Goal: Task Accomplishment & Management: Manage account settings

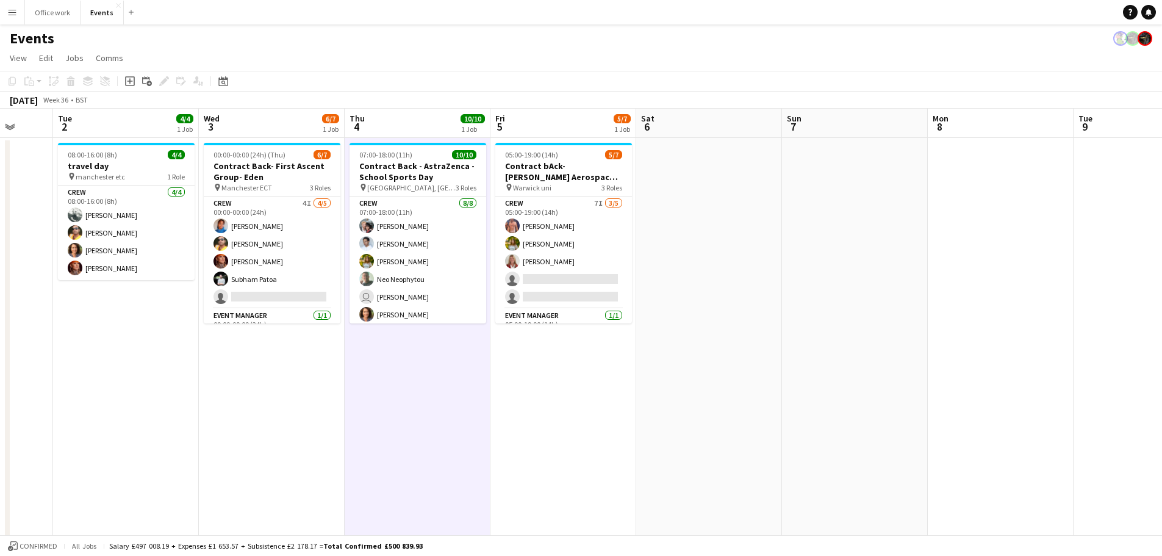
scroll to position [0, 385]
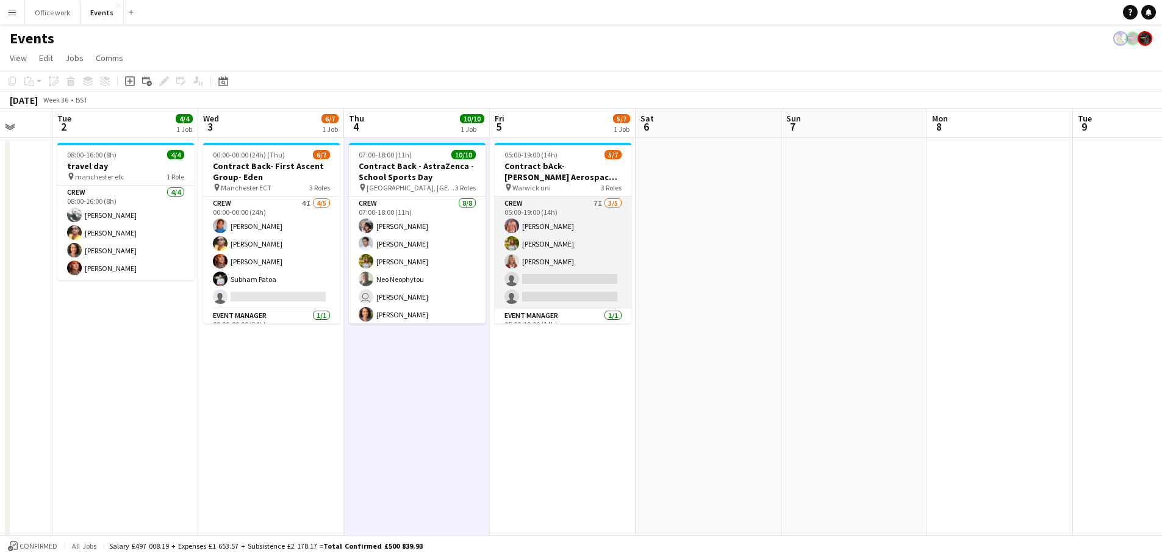
click at [573, 277] on app-card-role "Crew 7I 3/5 05:00-19:00 (14h) Chris Ebbon Alexandra Tanase Sara Spicer single-n…" at bounding box center [563, 252] width 137 height 112
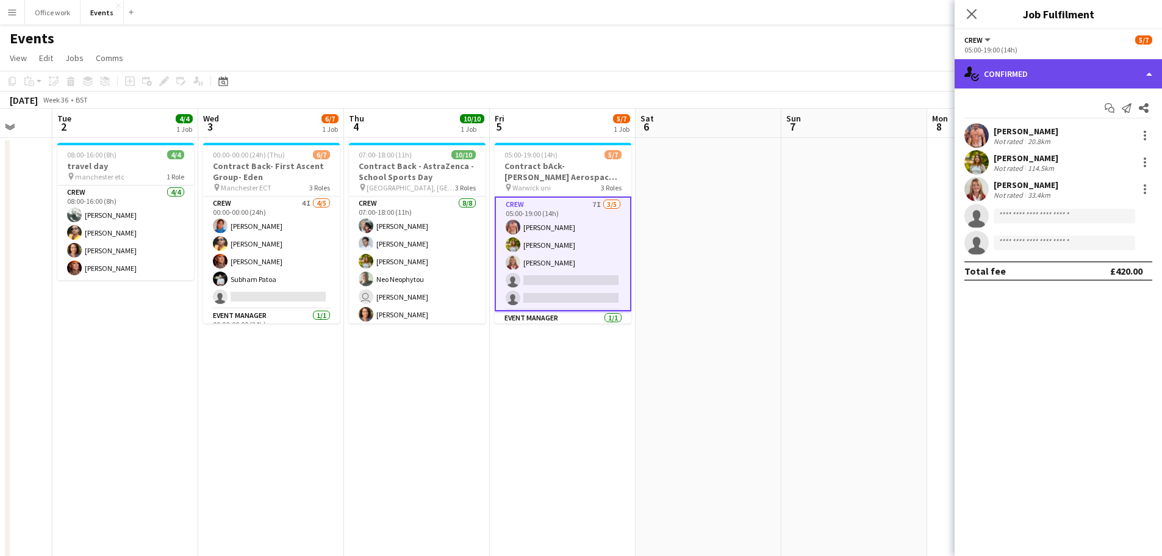
click at [1012, 67] on div "single-neutral-actions-check-2 Confirmed" at bounding box center [1058, 73] width 207 height 29
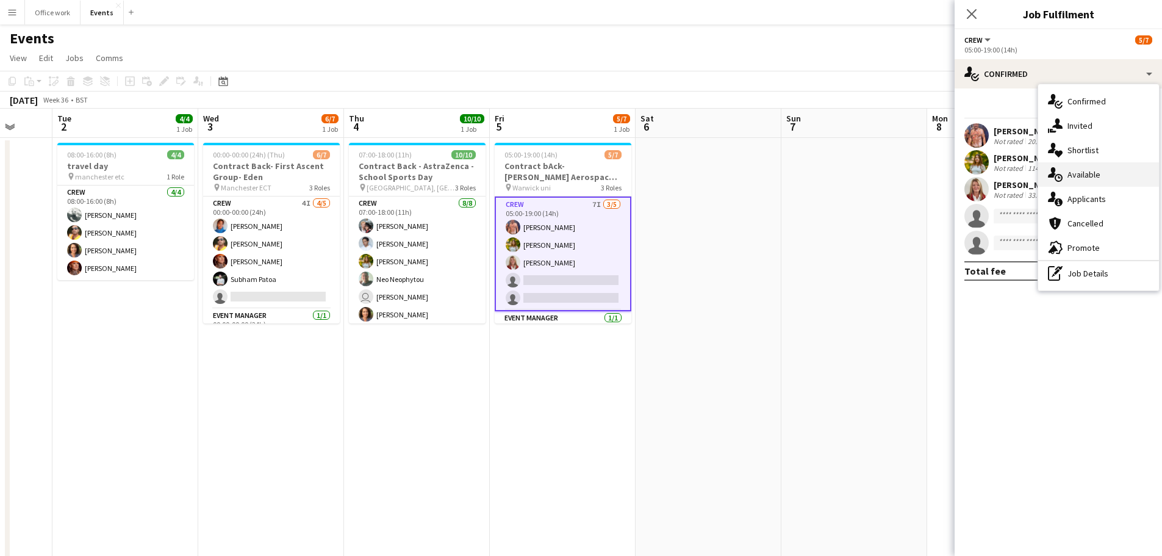
click at [1063, 179] on div "single-neutral-actions-upload Available" at bounding box center [1098, 174] width 121 height 24
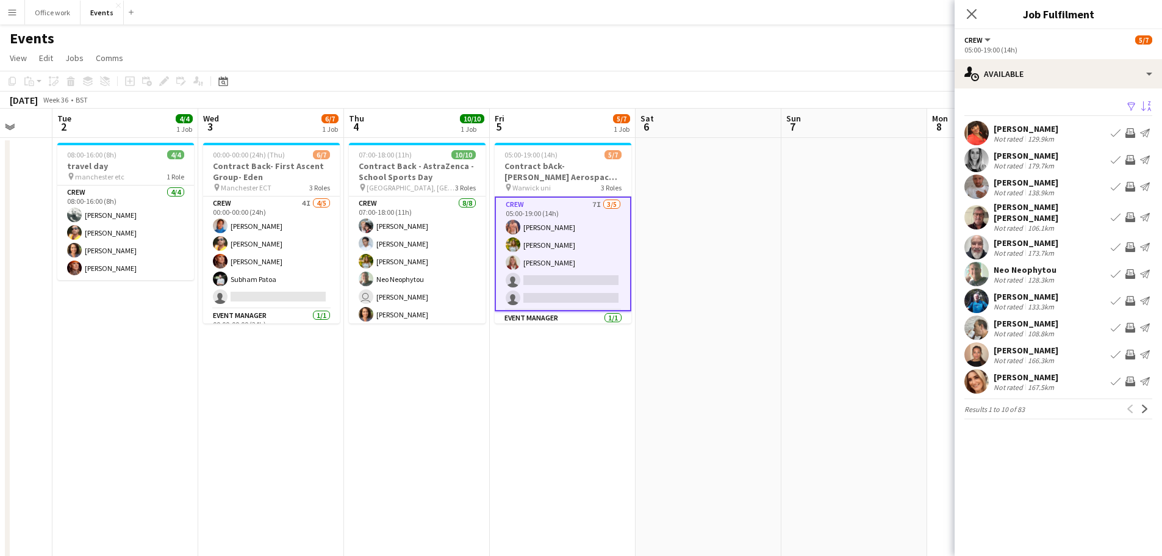
click at [1146, 102] on app-icon "Sort asc" at bounding box center [1146, 107] width 10 height 12
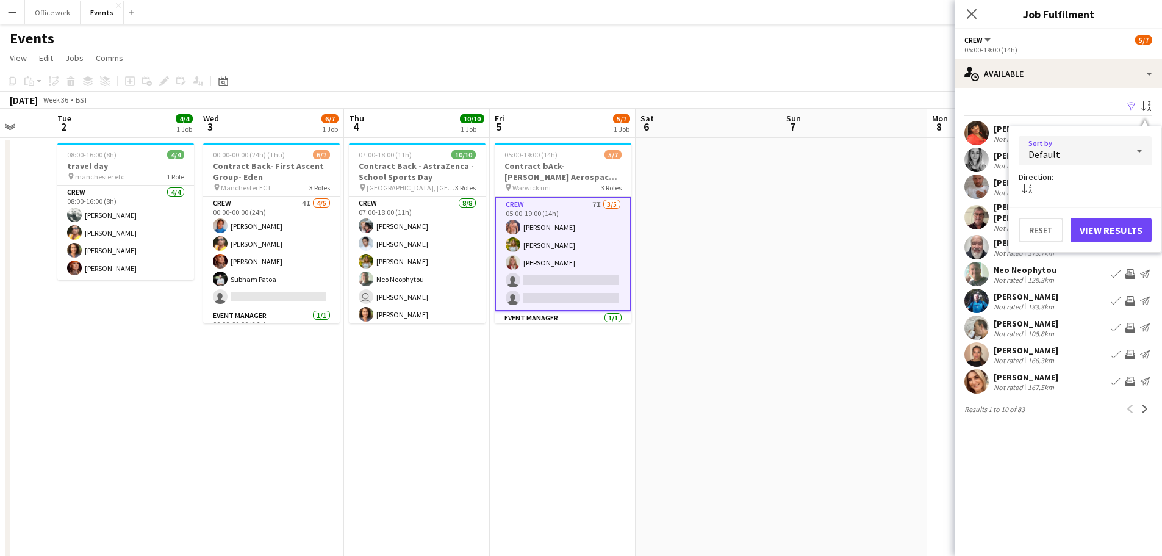
click at [1076, 154] on div "Default" at bounding box center [1073, 150] width 109 height 29
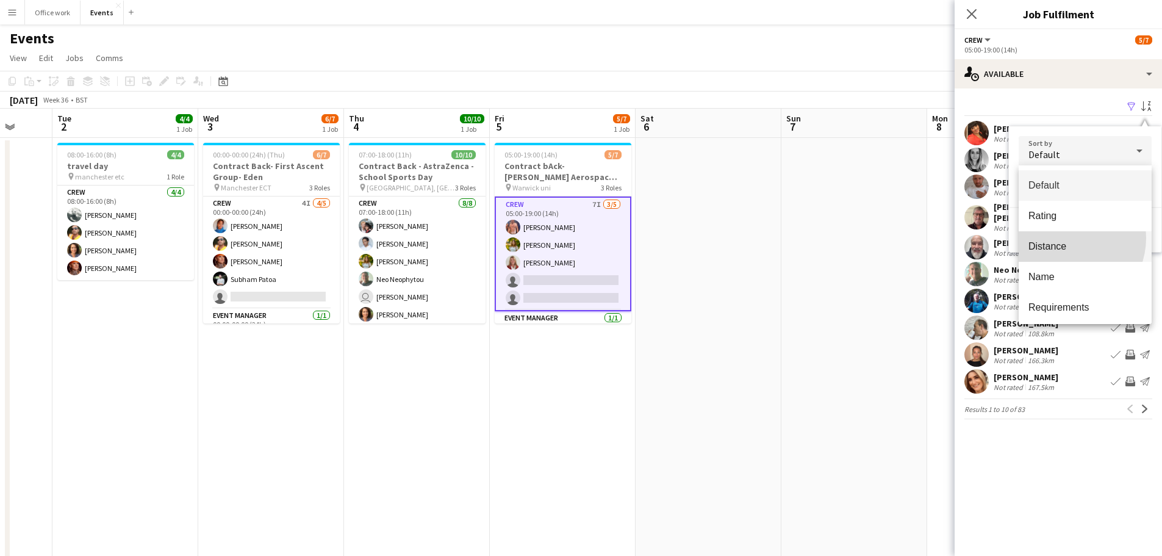
click at [1067, 238] on mat-option "Distance" at bounding box center [1085, 246] width 133 height 31
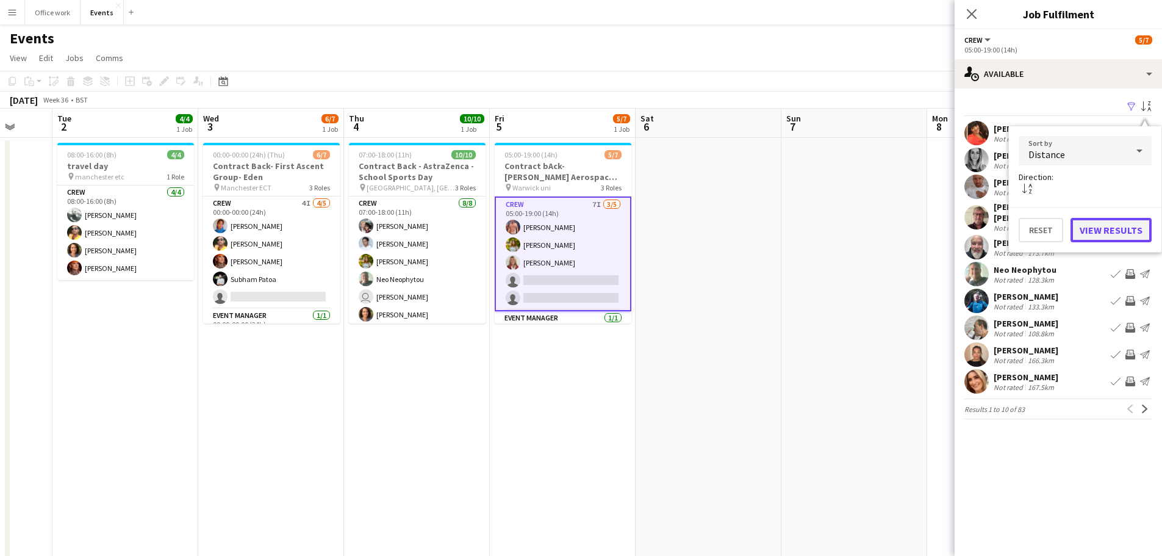
click at [1096, 225] on button "View Results" at bounding box center [1111, 230] width 81 height 24
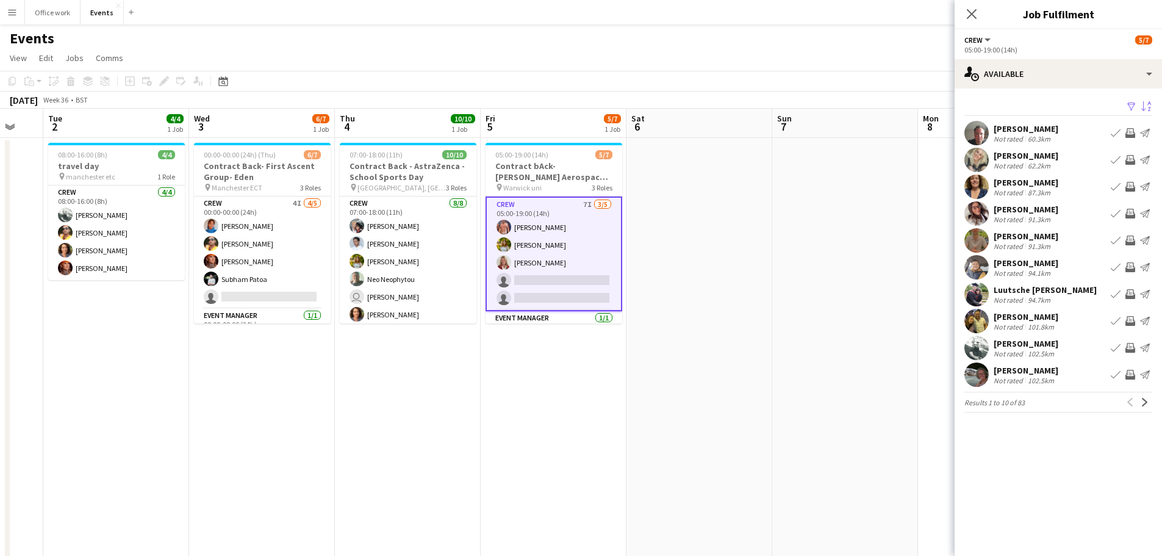
scroll to position [0, 394]
click at [570, 215] on app-card-role "Crew 7I 3/5 05:00-19:00 (14h) Chris Ebbon Alexandra Tanase Sara Spicer single-n…" at bounding box center [554, 253] width 137 height 115
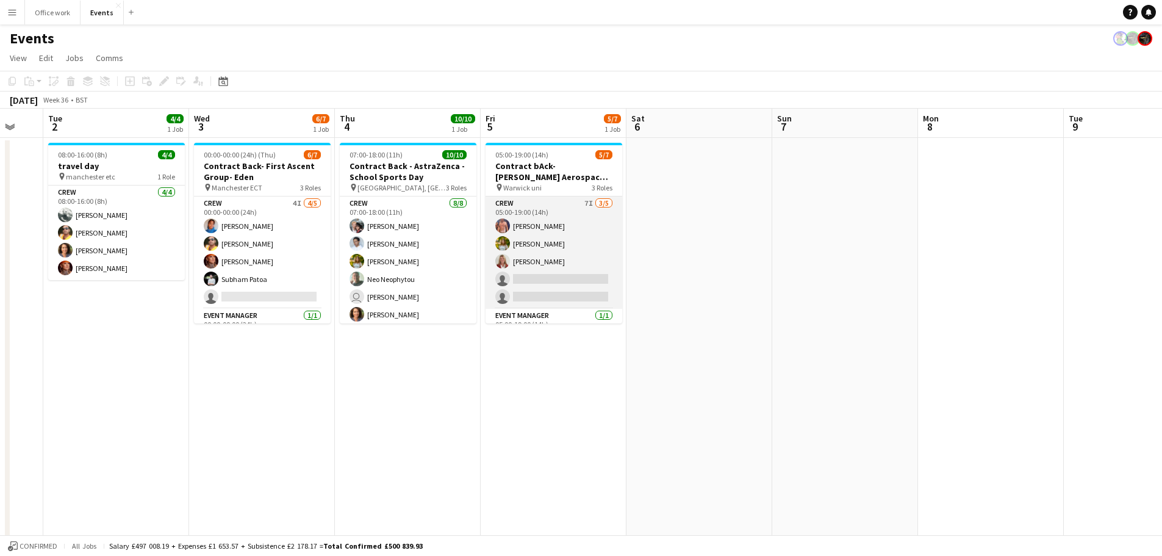
click at [583, 215] on app-card-role "Crew 7I 3/5 05:00-19:00 (14h) Chris Ebbon Alexandra Tanase Sara Spicer single-n…" at bounding box center [554, 252] width 137 height 112
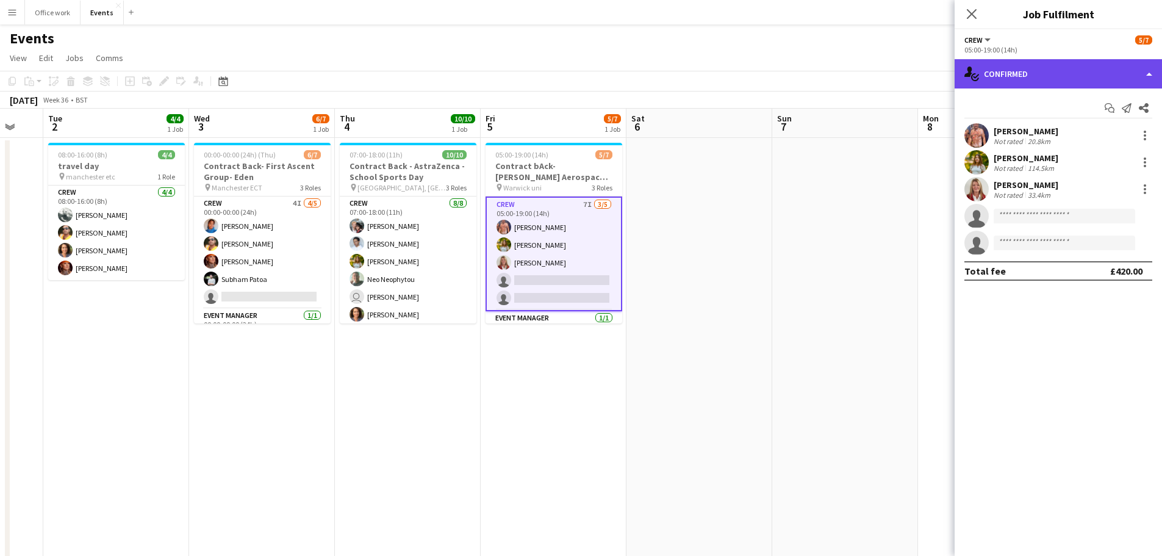
click at [1054, 73] on div "single-neutral-actions-check-2 Confirmed" at bounding box center [1058, 73] width 207 height 29
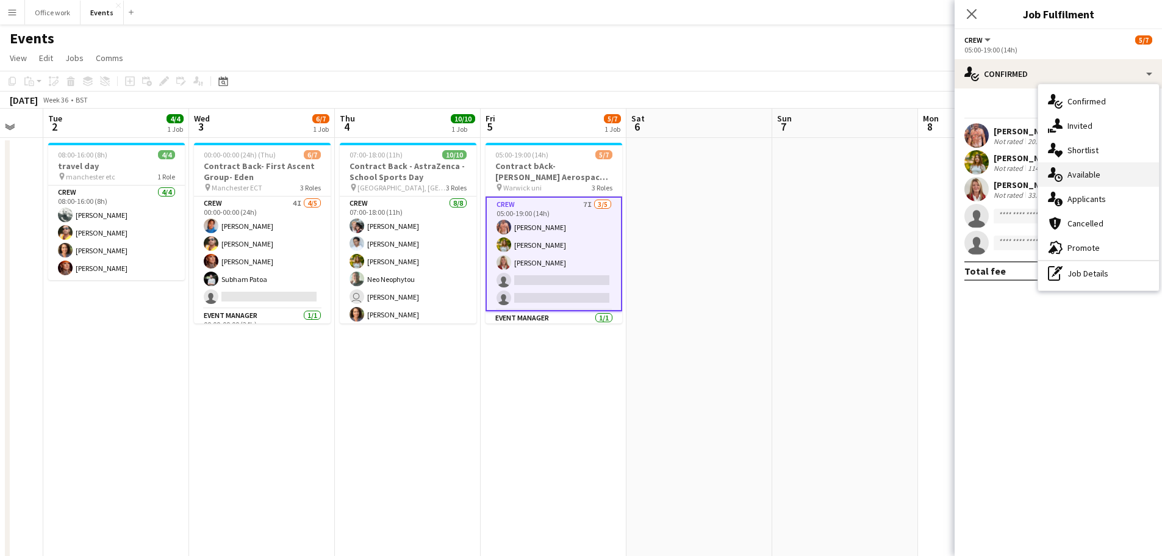
click at [1073, 165] on div "single-neutral-actions-upload Available" at bounding box center [1098, 174] width 121 height 24
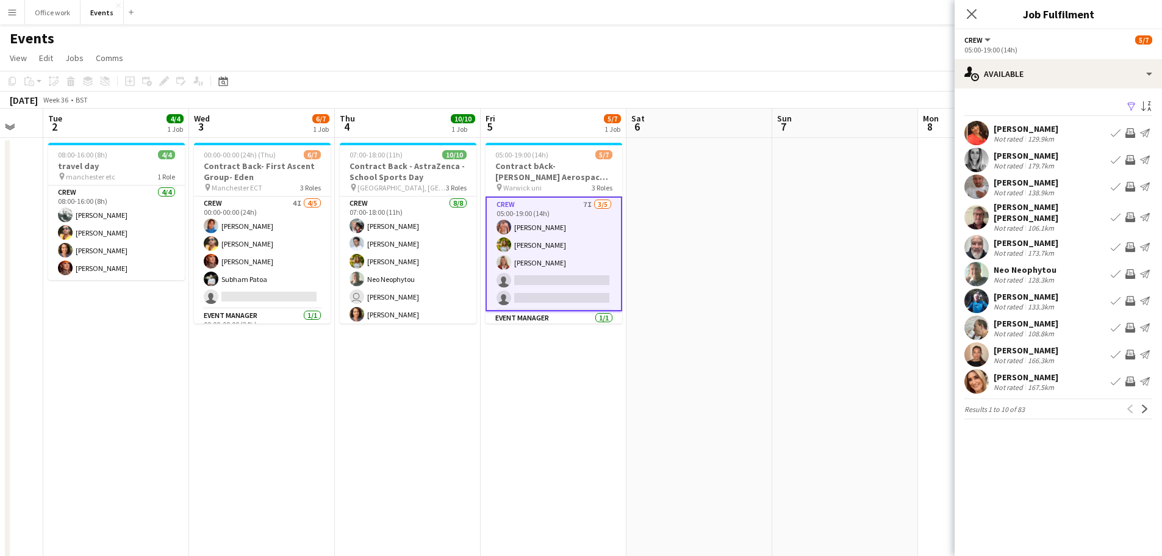
click at [539, 279] on app-card-role "Crew 7I 3/5 05:00-19:00 (14h) Chris Ebbon Alexandra Tanase Sara Spicer single-n…" at bounding box center [554, 253] width 137 height 115
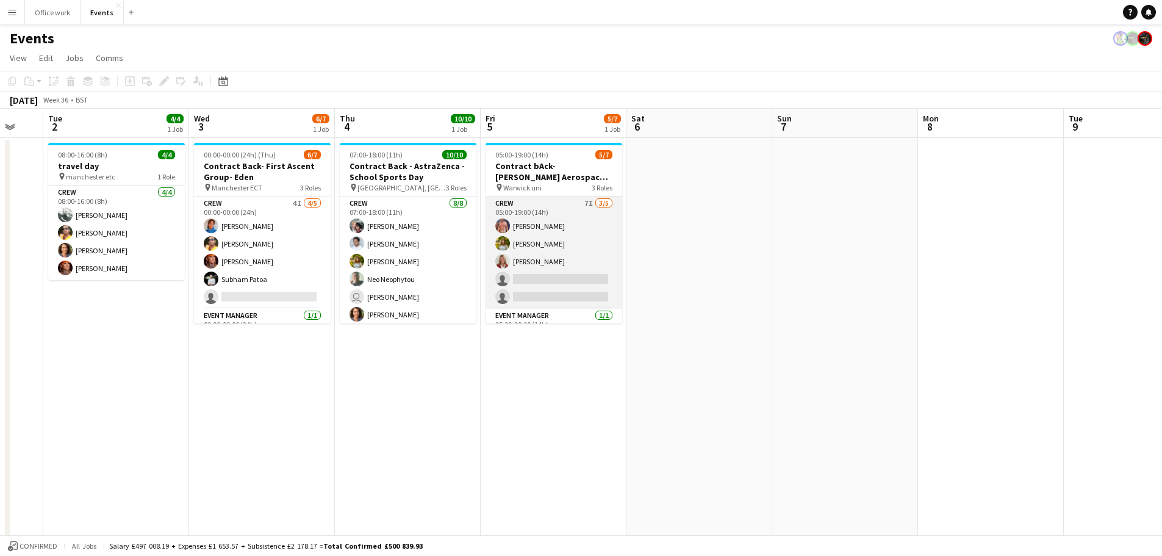
click at [555, 282] on app-card-role "Crew 7I 3/5 05:00-19:00 (14h) Chris Ebbon Alexandra Tanase Sara Spicer single-n…" at bounding box center [554, 252] width 137 height 112
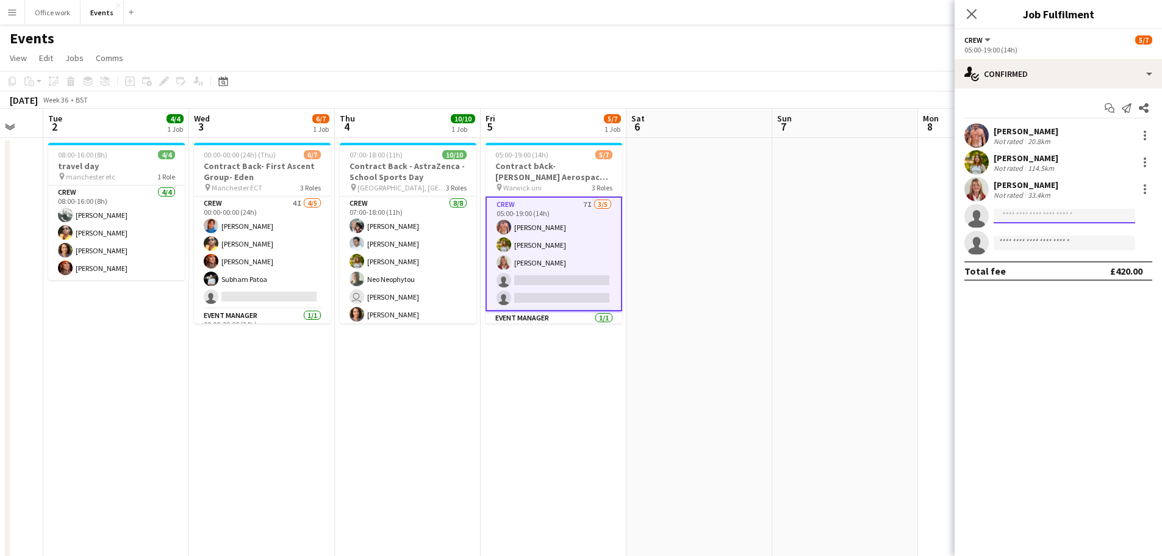
click at [1014, 215] on input at bounding box center [1065, 216] width 142 height 15
type input "*****"
click at [1035, 241] on span "jaber.jimmadar@bluehat-teambuilding.co.uk" at bounding box center [1065, 244] width 122 height 10
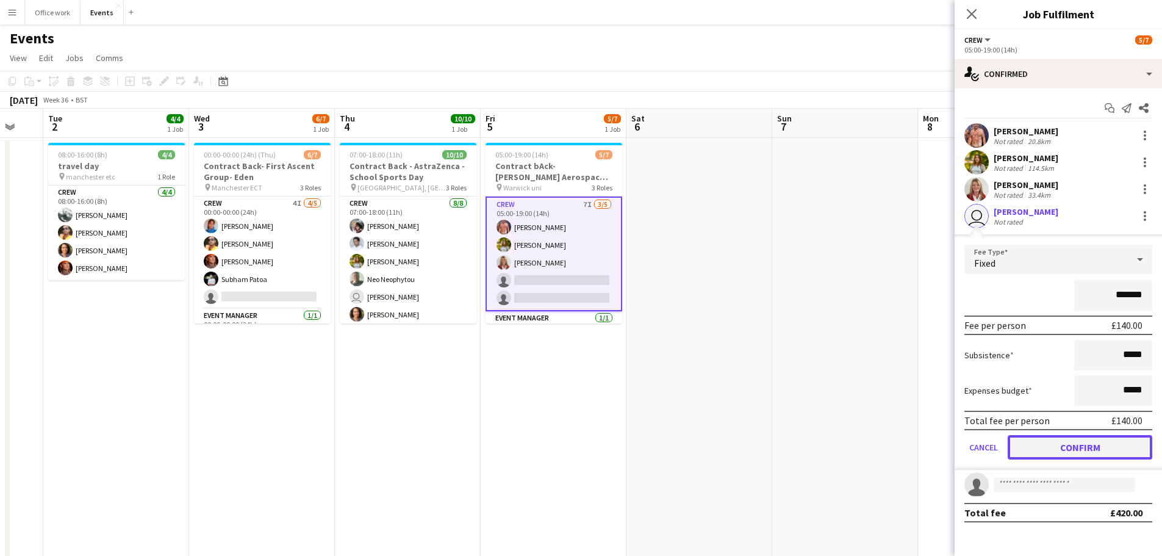
click at [1073, 438] on button "Confirm" at bounding box center [1080, 447] width 145 height 24
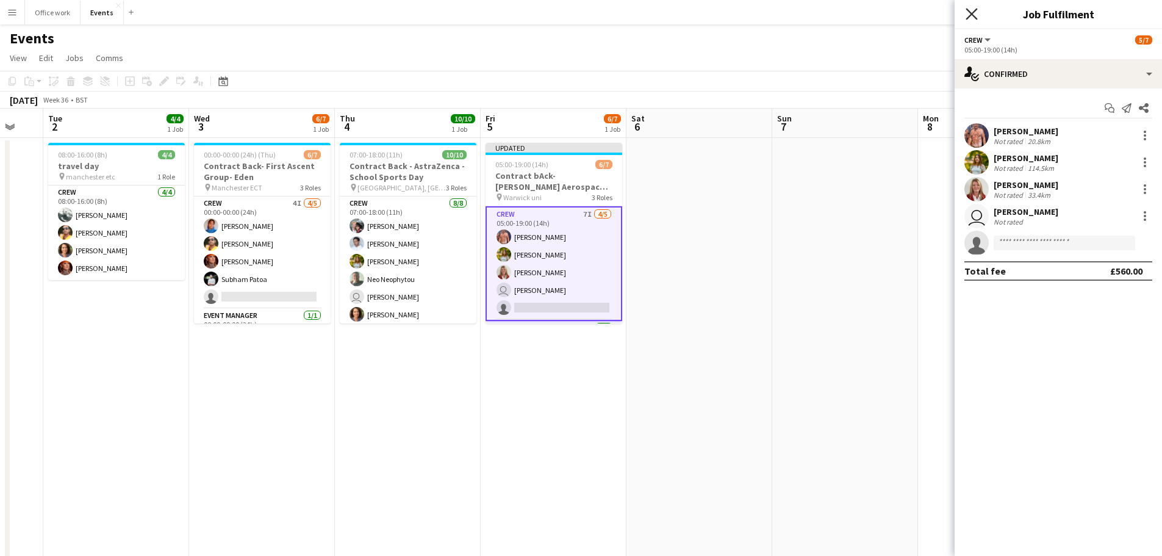
click at [969, 14] on icon "Close pop-in" at bounding box center [972, 14] width 12 height 12
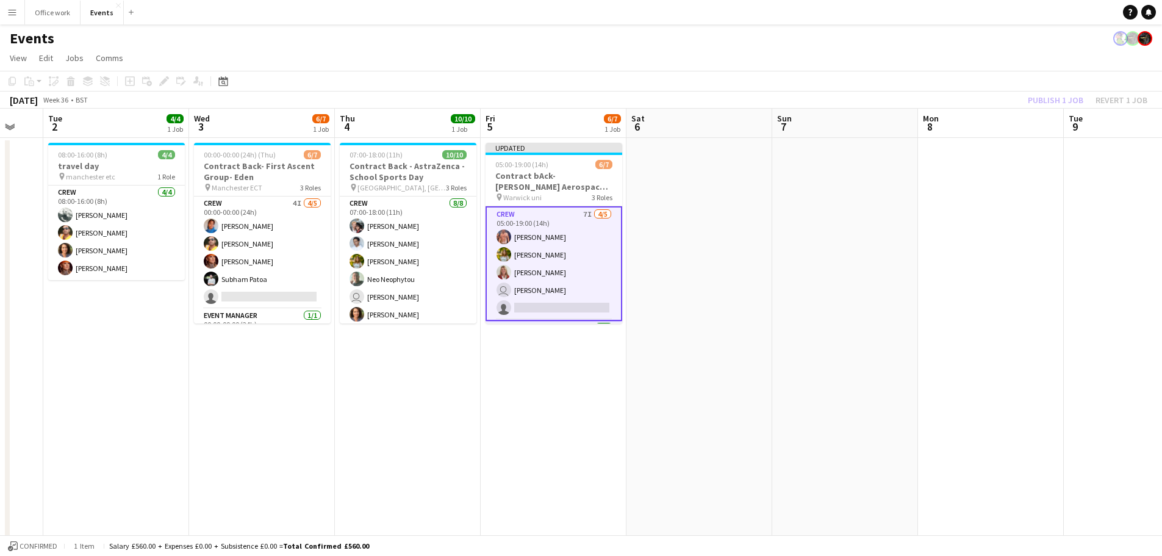
click at [1055, 101] on div "Publish 1 job Revert 1 job" at bounding box center [1087, 100] width 149 height 16
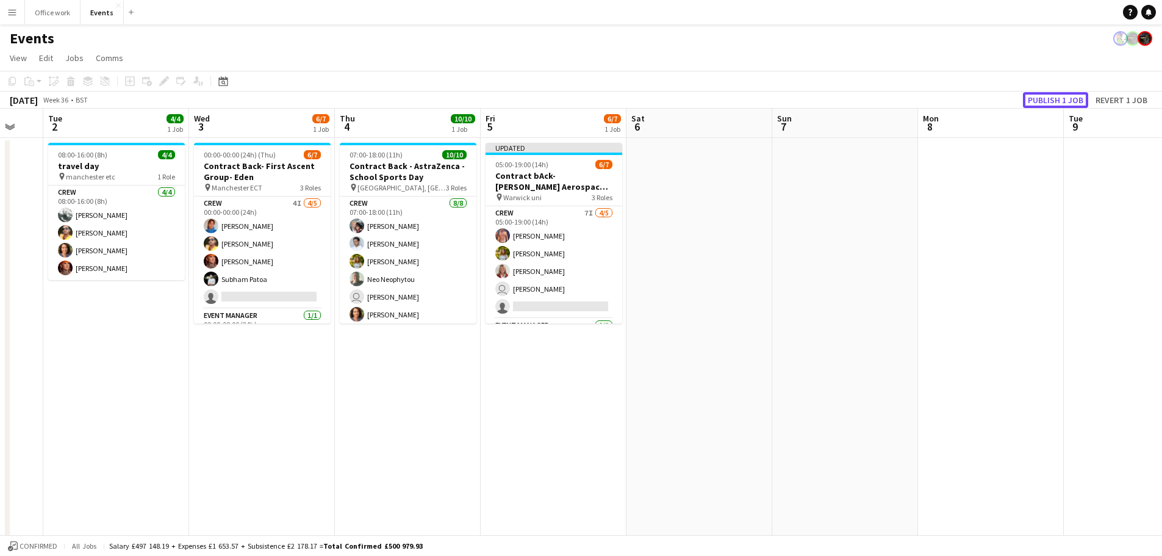
click at [1055, 101] on button "Publish 1 job" at bounding box center [1055, 100] width 65 height 16
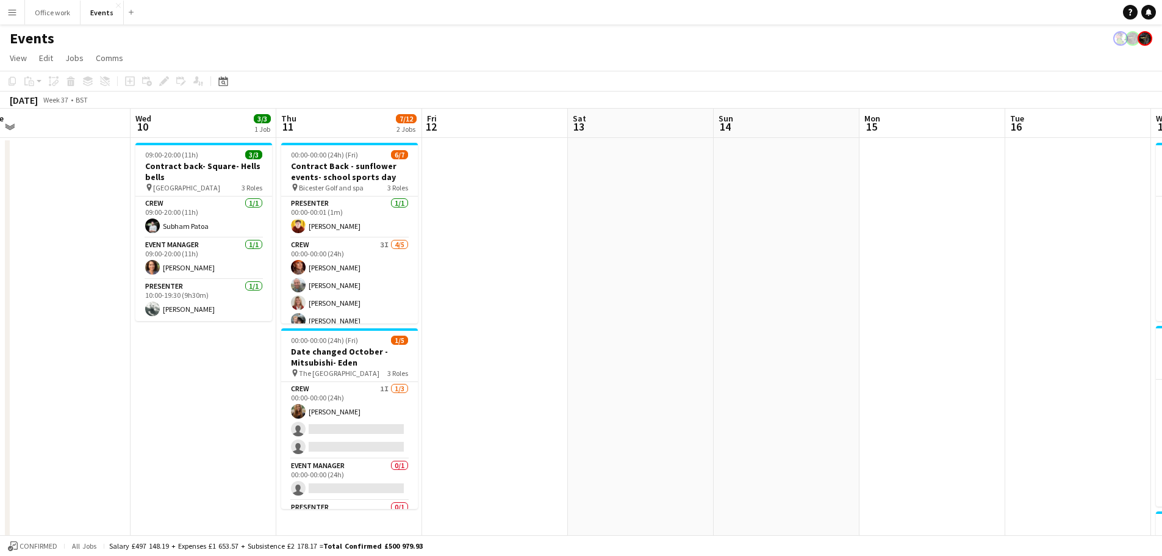
scroll to position [0, 306]
click at [190, 268] on app-card-role "Event Manager 1/1 09:00-20:00 (11h) Alison Redbart" at bounding box center [204, 258] width 137 height 41
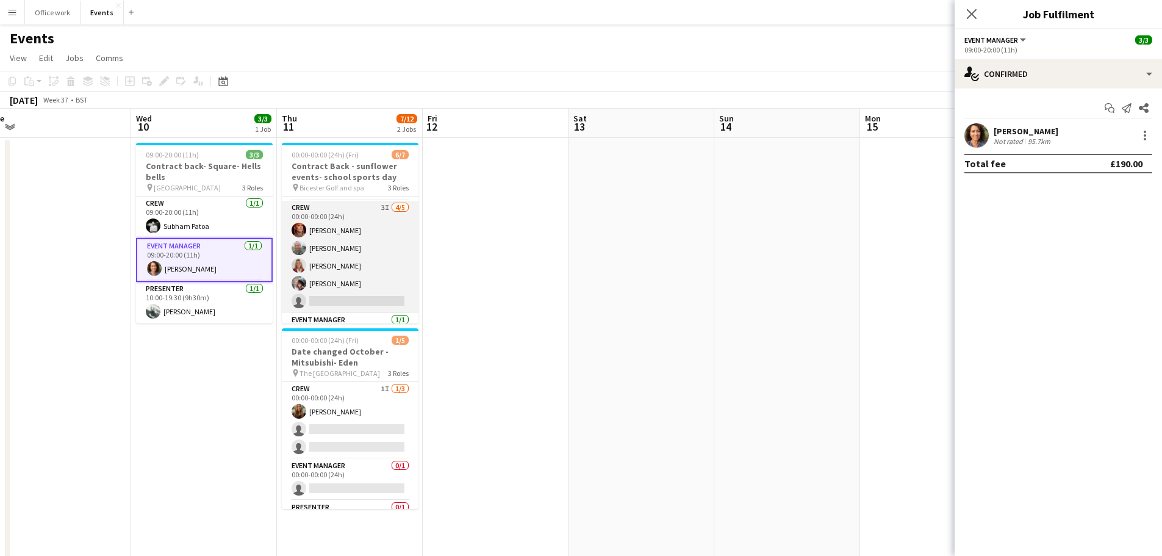
scroll to position [38, 0]
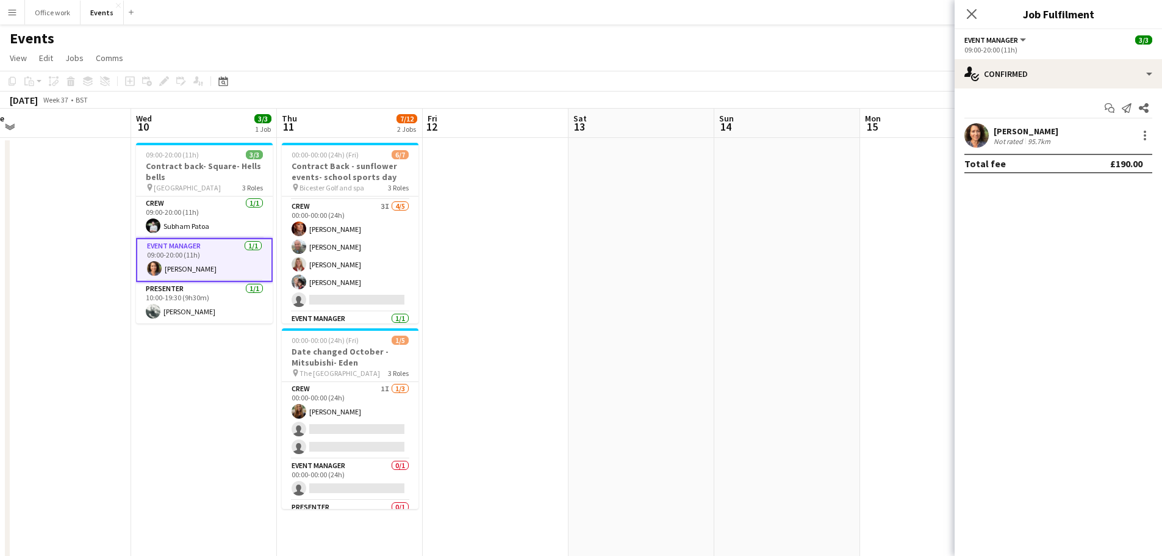
click at [12, 18] on button "Menu" at bounding box center [12, 12] width 24 height 24
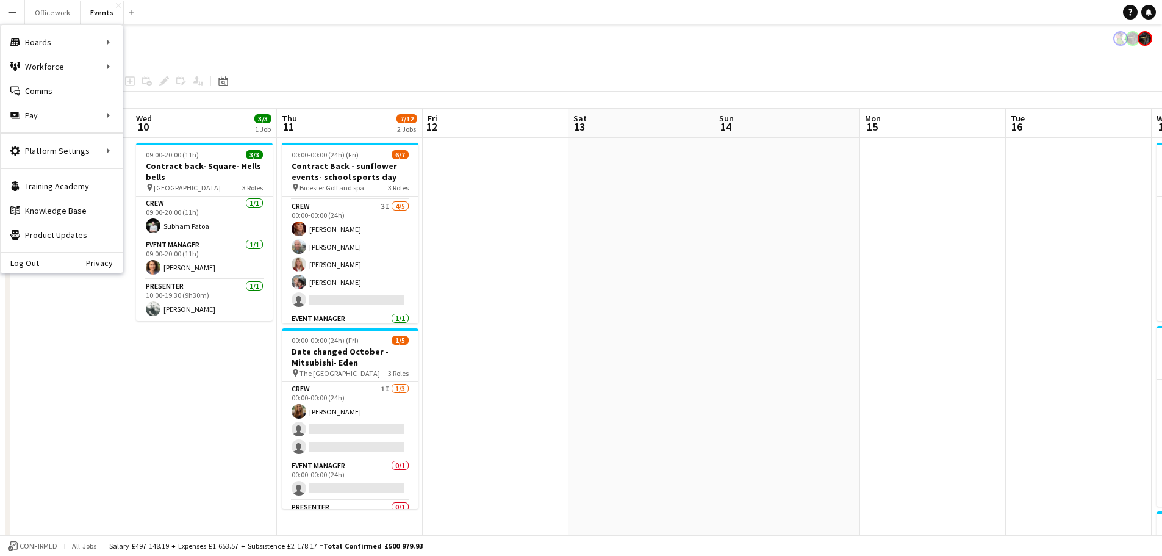
click at [501, 235] on app-date-cell at bounding box center [496, 428] width 146 height 580
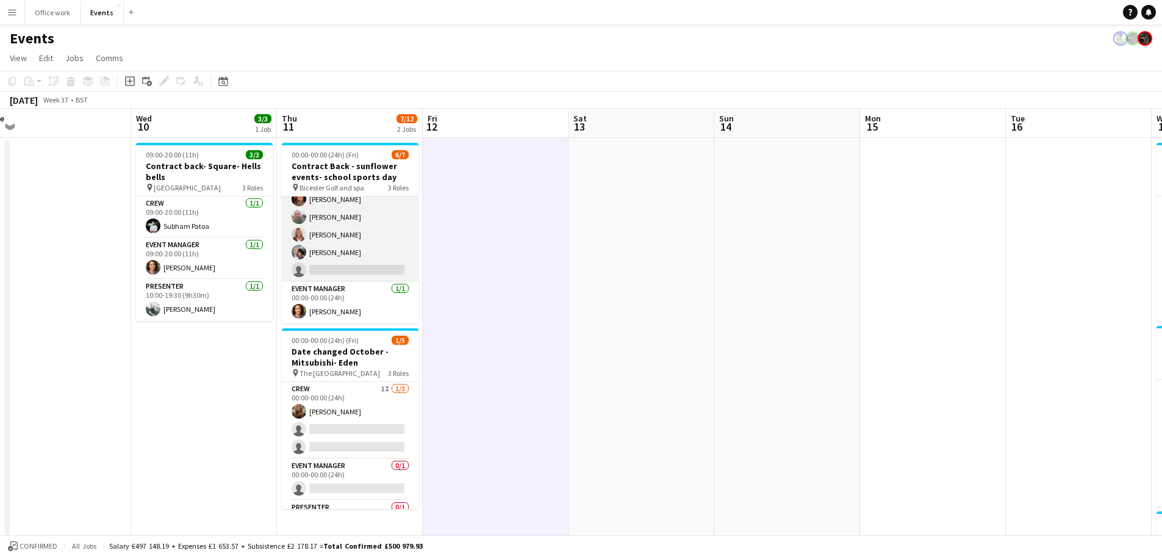
scroll to position [0, 0]
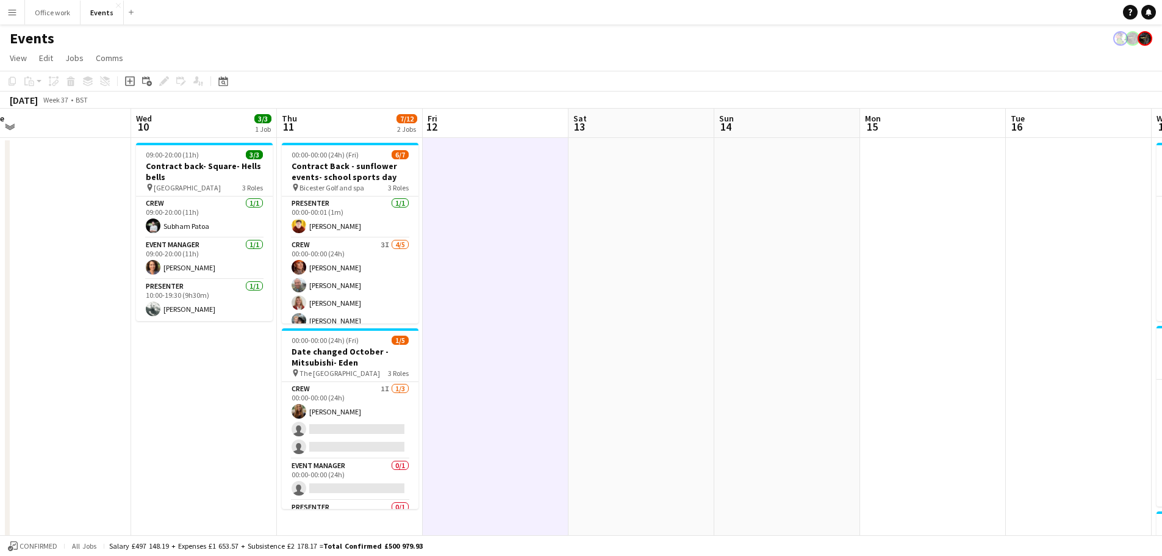
click at [16, 14] on app-icon "Menu" at bounding box center [12, 12] width 10 height 10
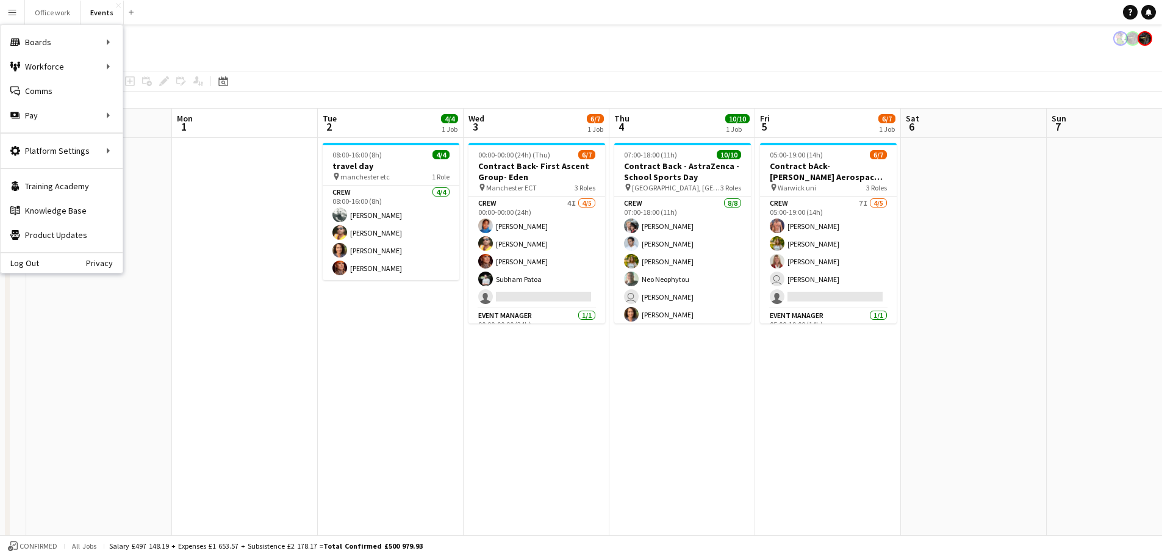
scroll to position [0, 265]
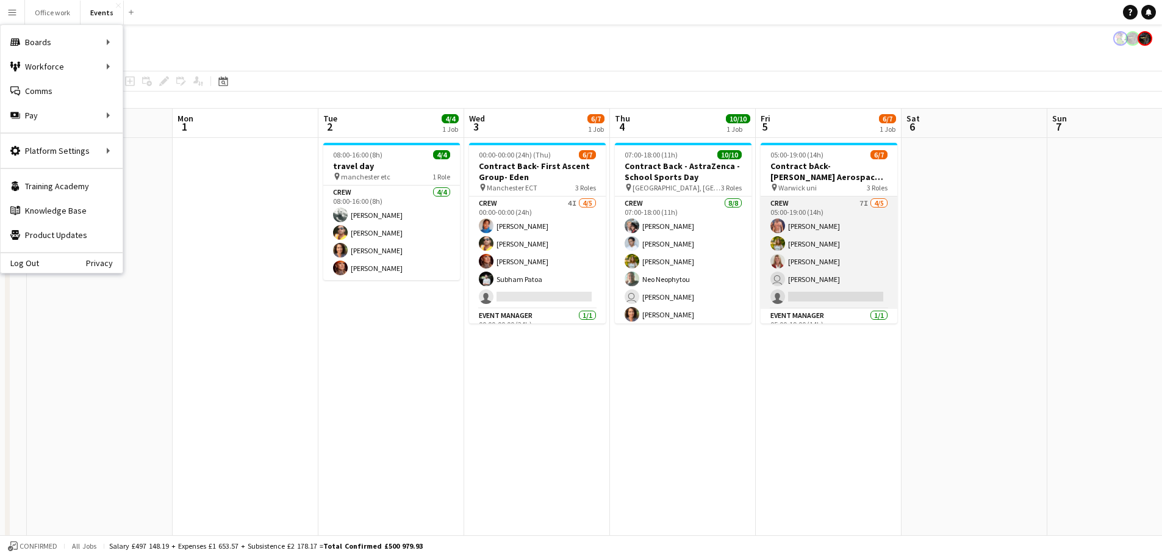
click at [799, 256] on app-card-role "Crew 7I 4/5 05:00-19:00 (14h) Chris Ebbon Alexandra Tanase Sara Spicer user Jab…" at bounding box center [829, 252] width 137 height 112
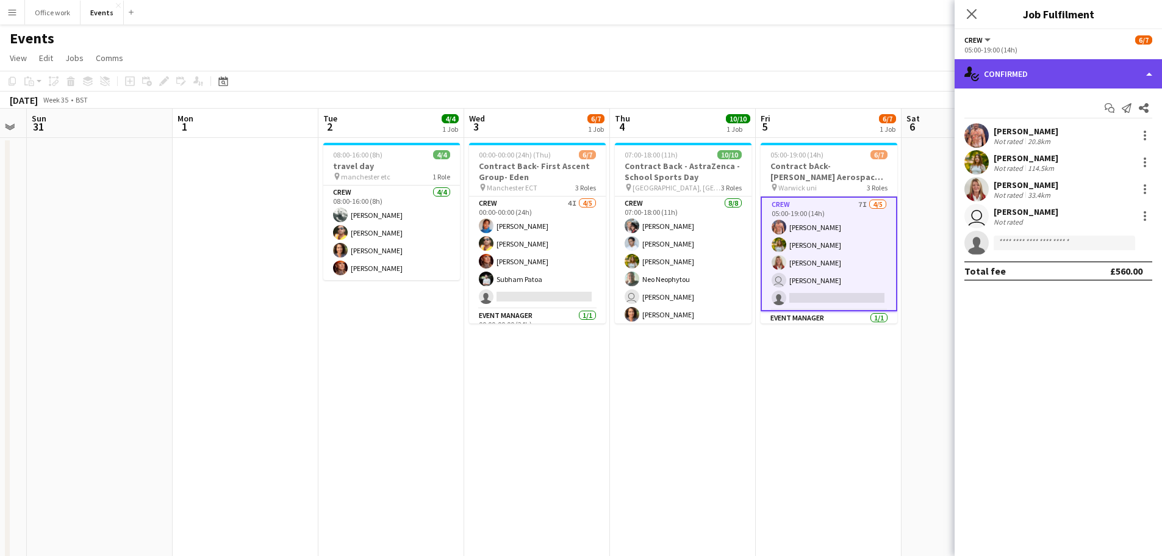
click at [1057, 69] on div "single-neutral-actions-check-2 Confirmed" at bounding box center [1058, 73] width 207 height 29
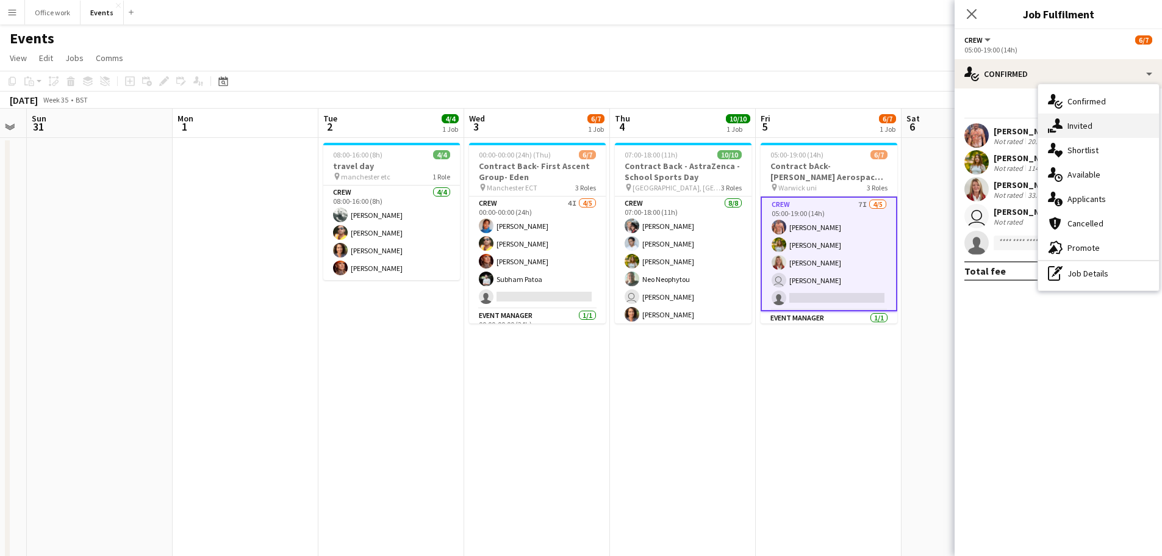
click at [1066, 120] on div "single-neutral-actions-share-1 Invited" at bounding box center [1098, 125] width 121 height 24
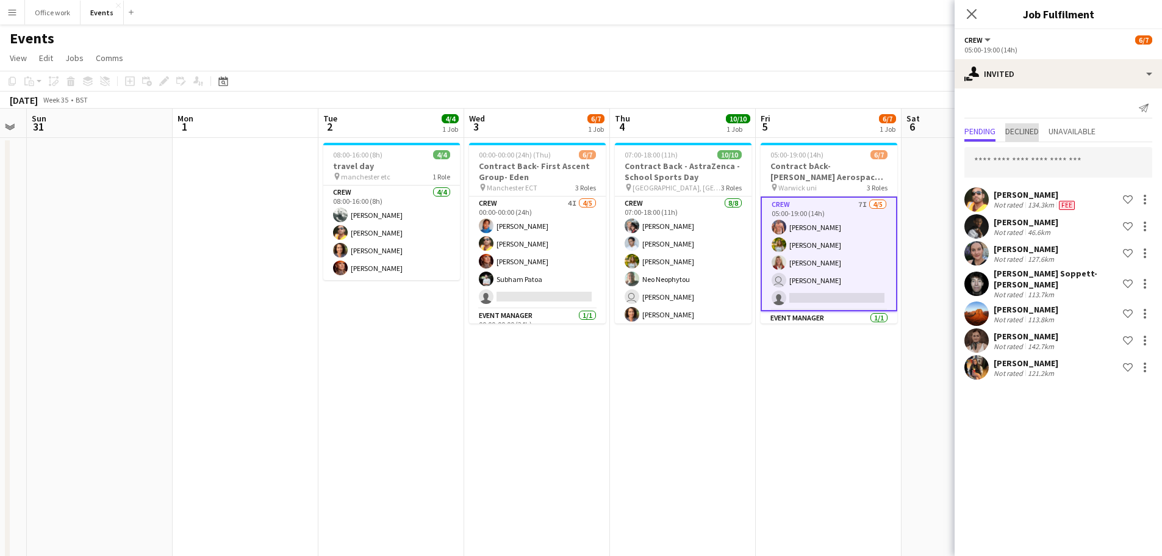
click at [1021, 130] on span "Declined" at bounding box center [1022, 131] width 34 height 9
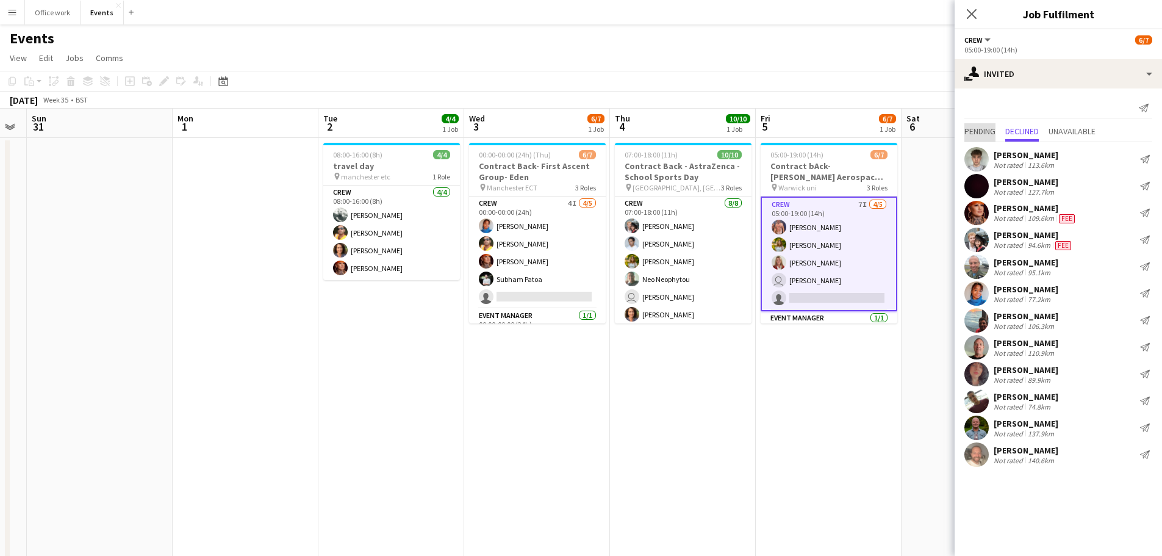
click at [977, 129] on span "Pending" at bounding box center [980, 131] width 31 height 9
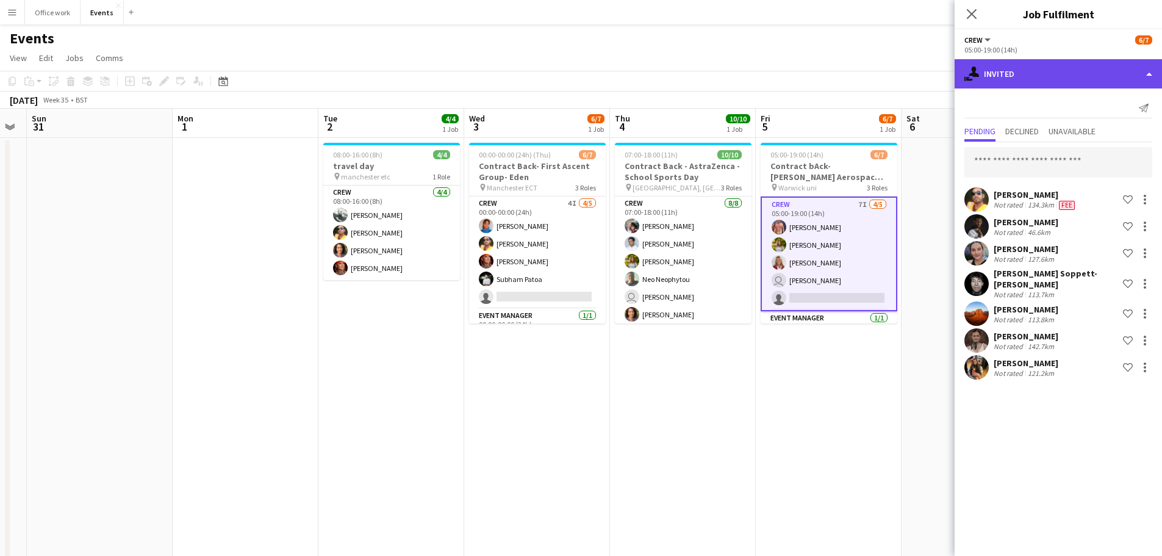
click at [1040, 84] on div "single-neutral-actions-share-1 Invited" at bounding box center [1058, 73] width 207 height 29
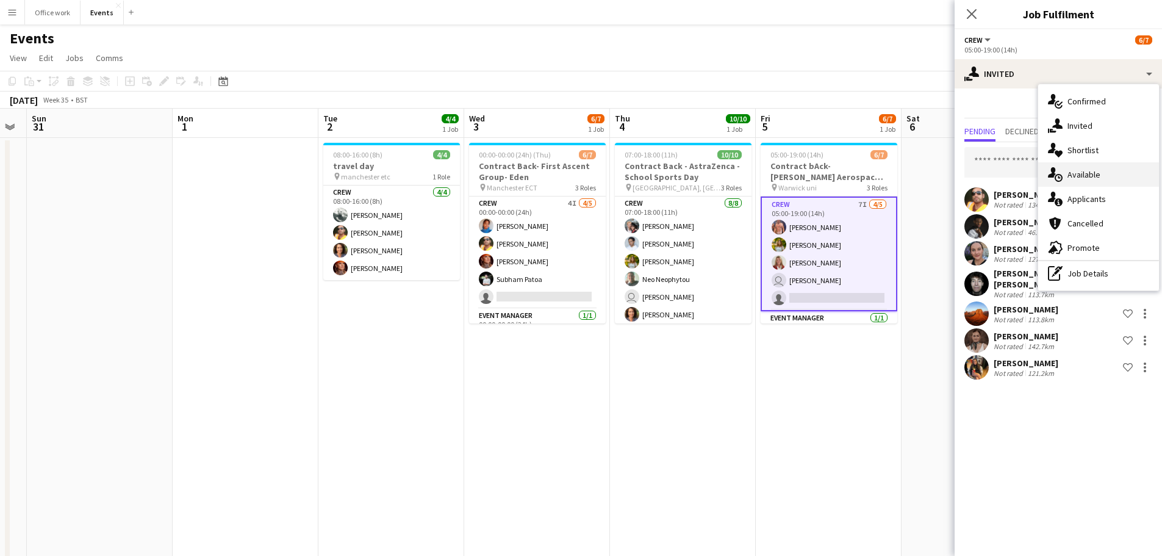
click at [1082, 179] on div "single-neutral-actions-upload Available" at bounding box center [1098, 174] width 121 height 24
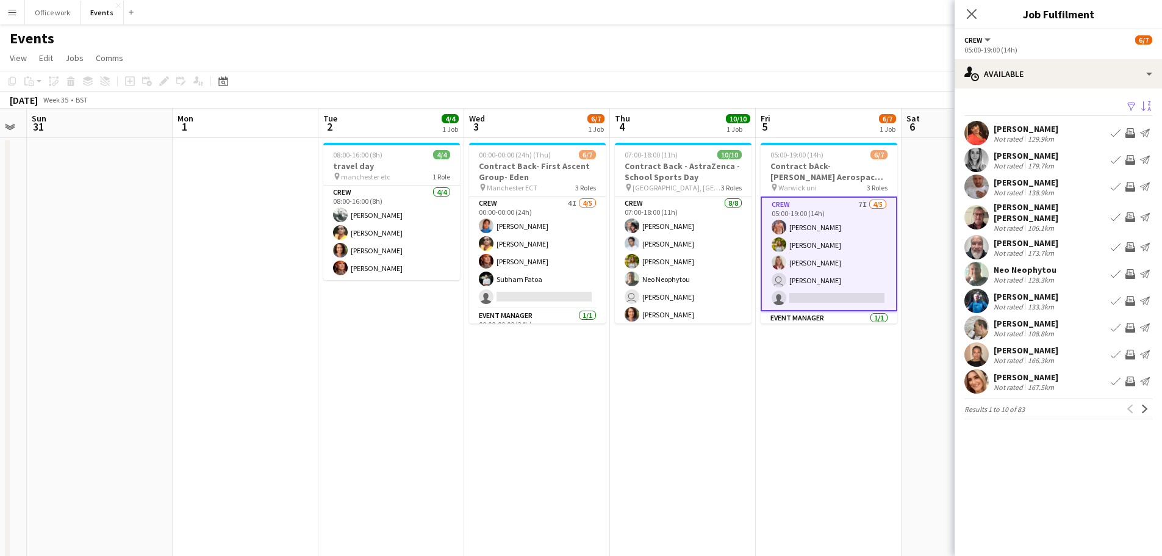
click at [1144, 112] on app-icon "Sort asc" at bounding box center [1146, 107] width 10 height 12
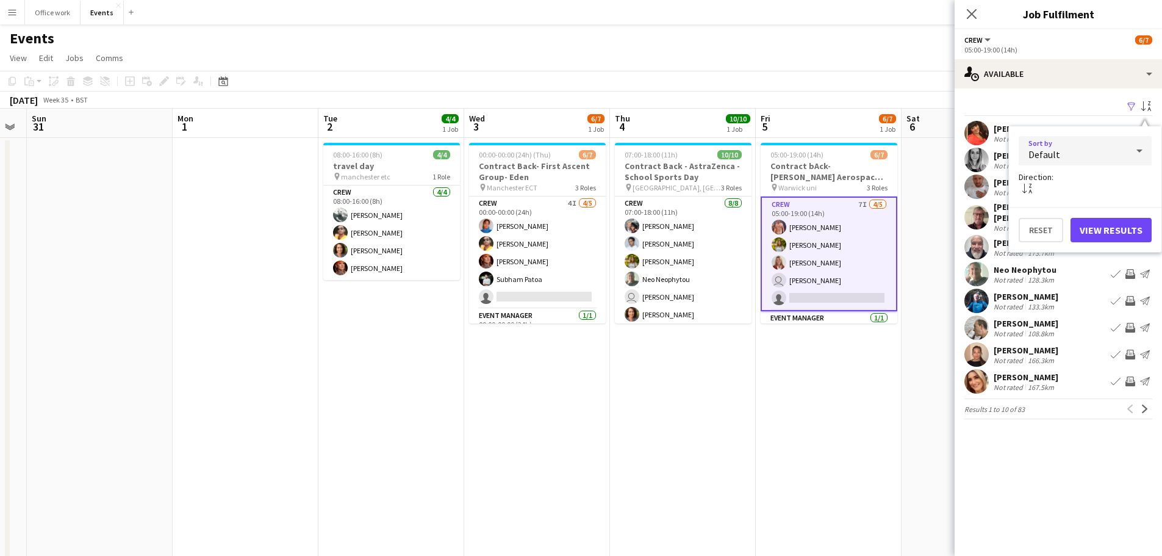
click at [1093, 144] on div "Default" at bounding box center [1073, 150] width 109 height 29
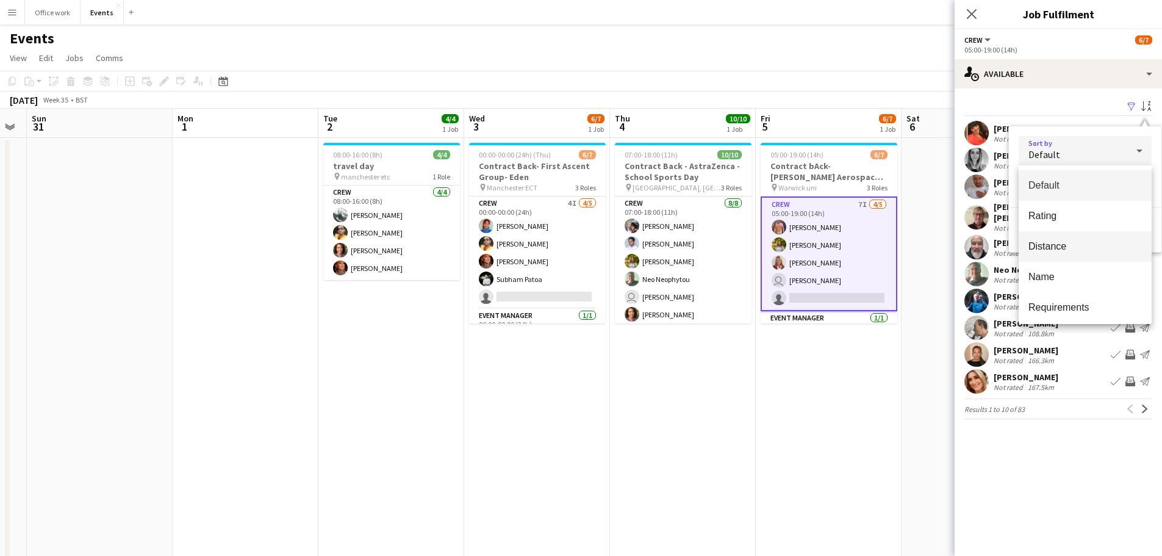
click at [1074, 231] on mat-option "Distance" at bounding box center [1085, 246] width 133 height 31
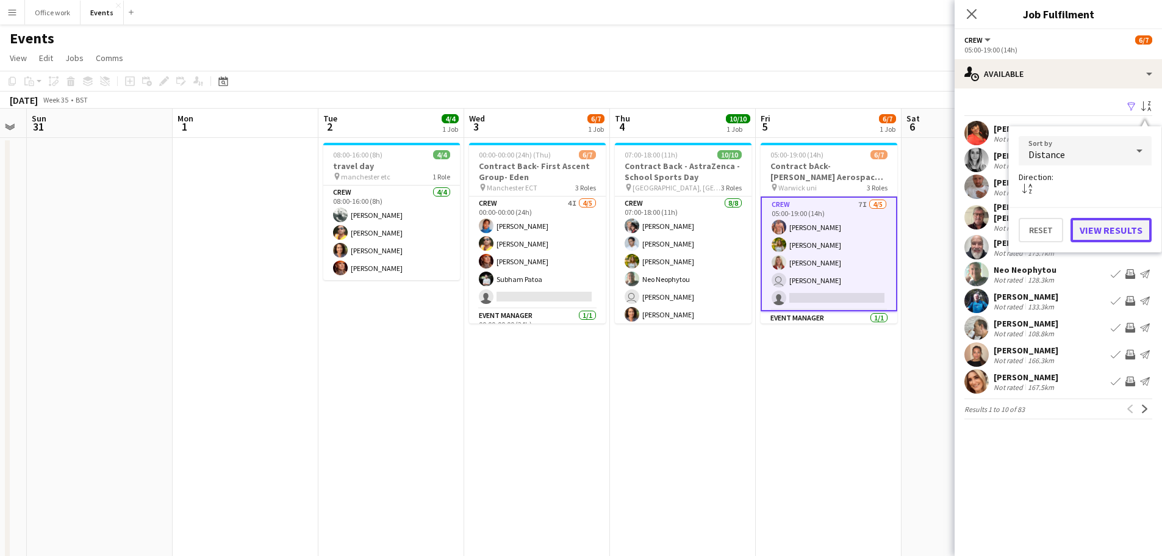
click at [1112, 226] on button "View Results" at bounding box center [1111, 230] width 81 height 24
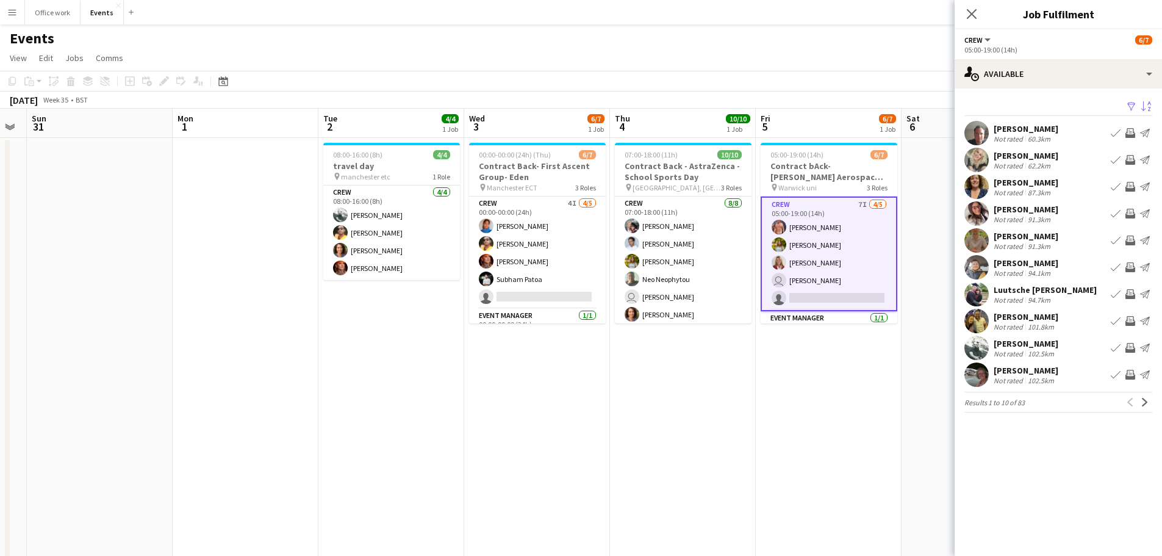
scroll to position [1, 0]
click at [1016, 204] on div "Kiana Caldecoat" at bounding box center [1026, 209] width 65 height 11
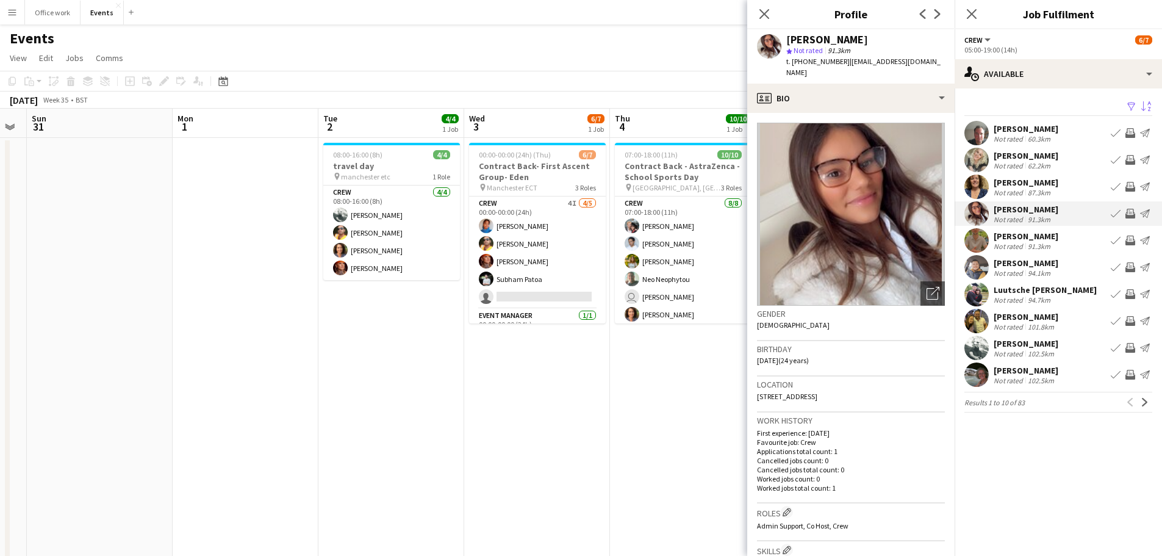
click at [1004, 184] on div "Linda Harvey" at bounding box center [1026, 182] width 65 height 11
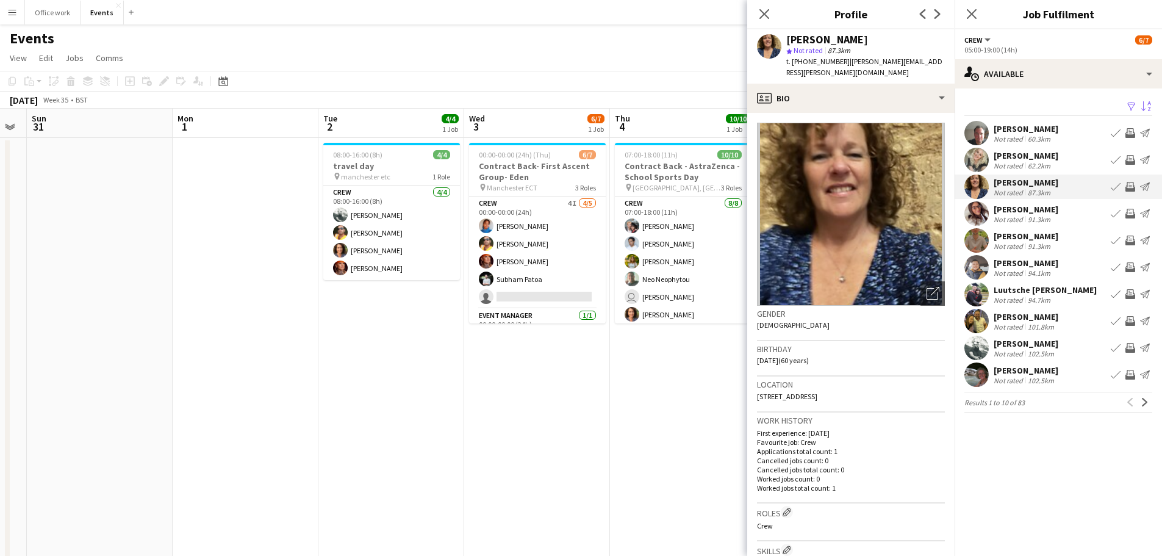
click at [1018, 158] on div "Cordelia Mills" at bounding box center [1026, 155] width 65 height 11
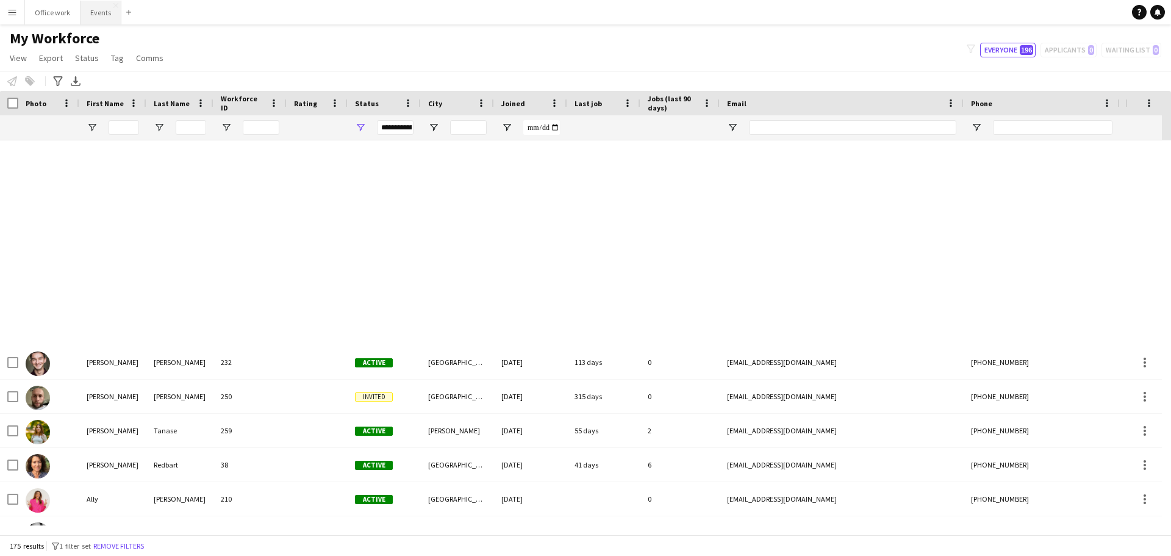
scroll to position [572, 0]
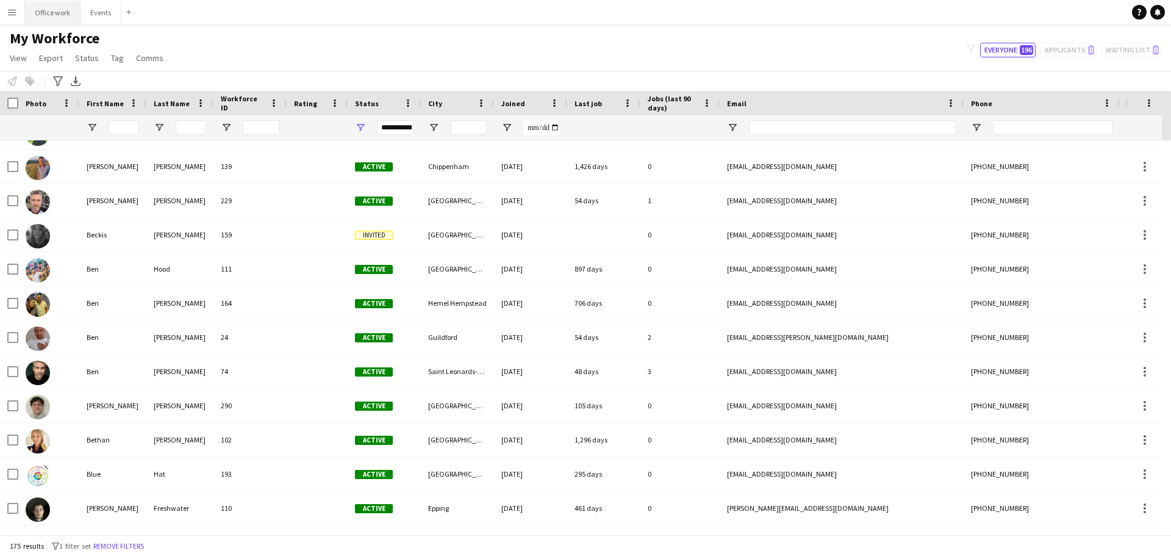
click at [65, 14] on button "Office work Close" at bounding box center [53, 13] width 56 height 24
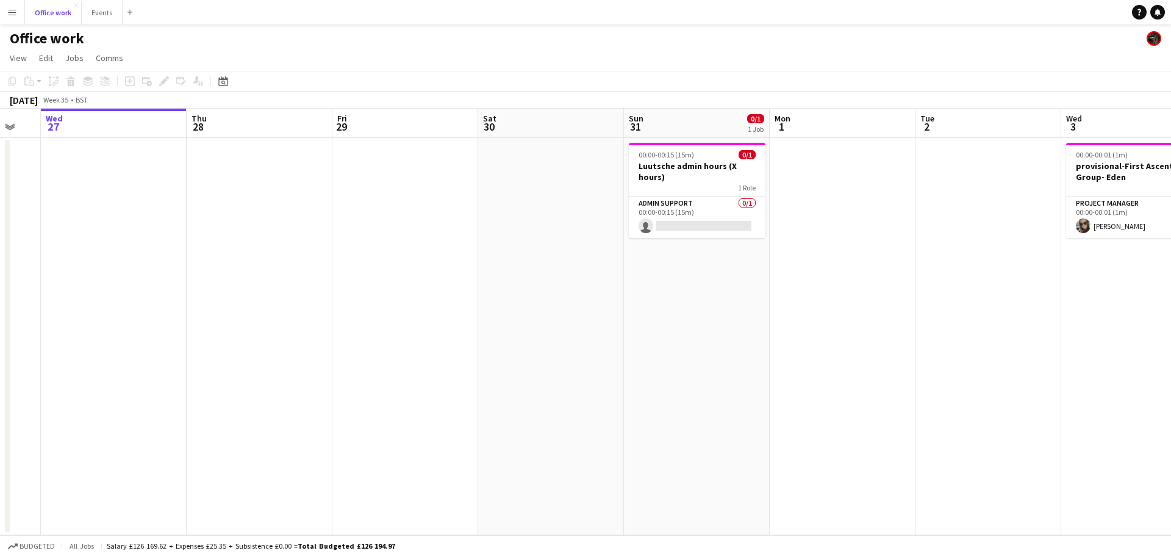
scroll to position [0, 397]
click at [652, 201] on app-card-role "Admin Support 0/1 00:00-00:15 (15m) single-neutral-actions" at bounding box center [696, 216] width 137 height 41
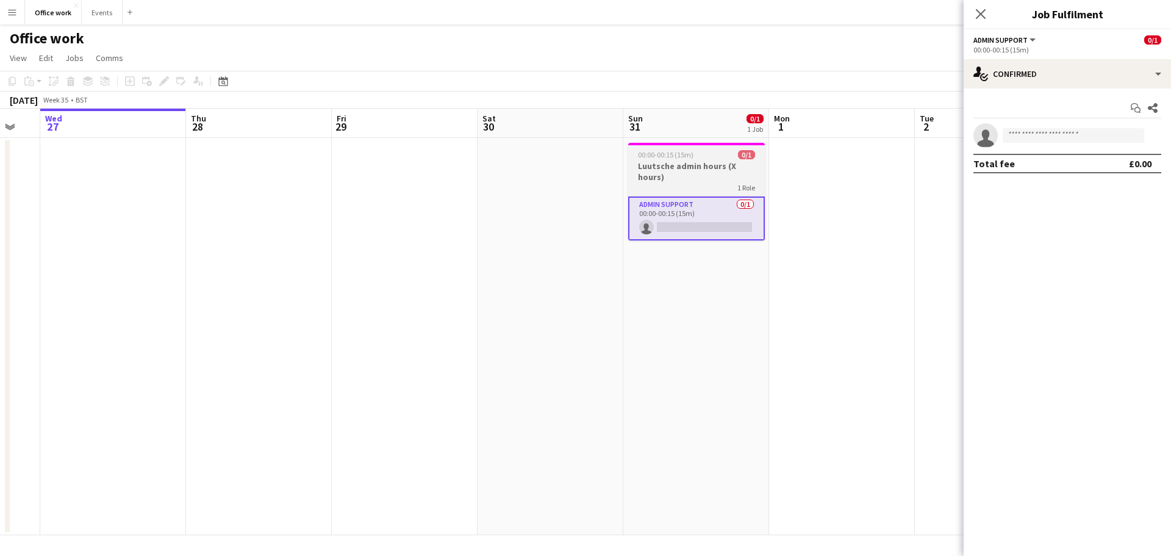
click at [691, 178] on h3 "Luutsche admin hours (X hours)" at bounding box center [696, 171] width 137 height 22
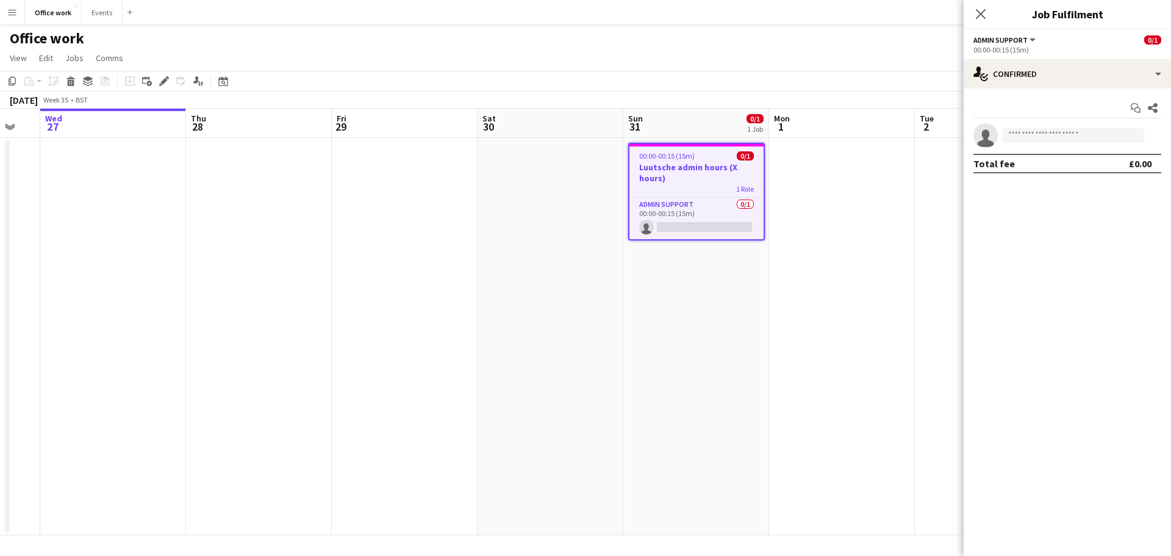
click at [608, 250] on app-date-cell at bounding box center [551, 336] width 146 height 397
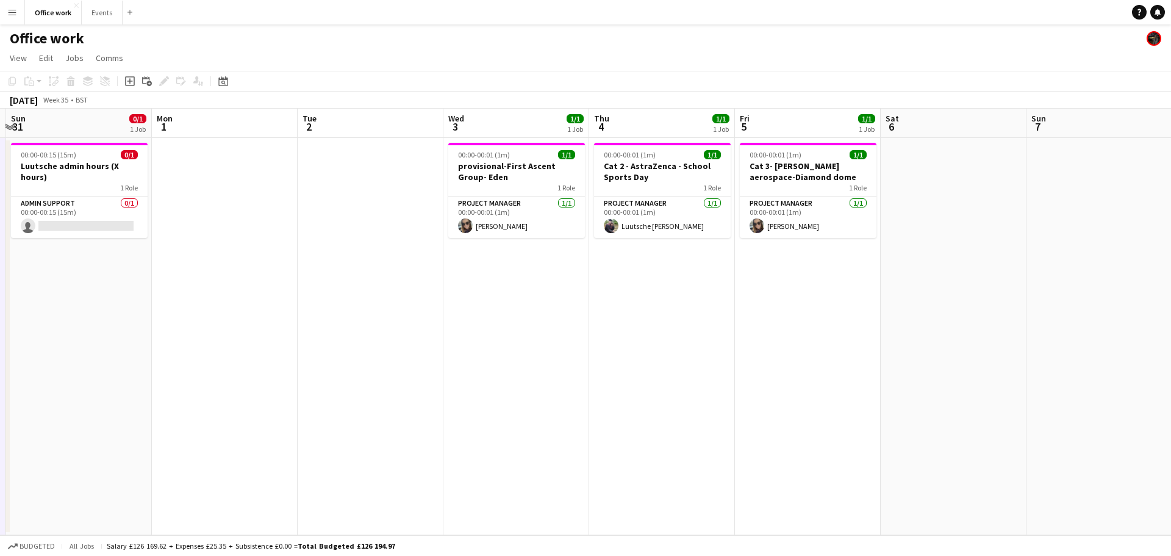
scroll to position [0, 432]
